Goal: Find contact information: Find contact information

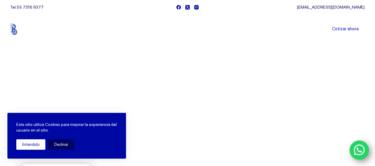
click at [36, 146] on button "Entendido" at bounding box center [30, 144] width 29 height 10
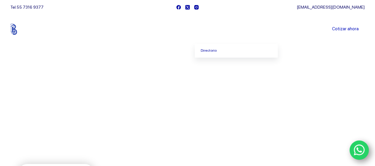
click at [223, 29] on icon "Menu Principal" at bounding box center [223, 29] width 2 height 2
click at [183, 29] on link "Sucursales" at bounding box center [176, 29] width 37 height 0
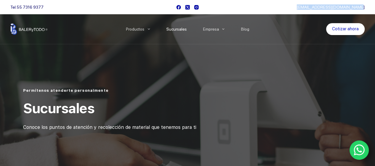
drag, startPoint x: 314, startPoint y: 6, endPoint x: 369, endPoint y: 7, distance: 54.9
click at [369, 7] on div "Tel. 55 7316 9377 cotizaciones@balerytodo.com" at bounding box center [187, 7] width 375 height 14
copy link "[EMAIL_ADDRESS][DOMAIN_NAME]"
